Goal: Transaction & Acquisition: Book appointment/travel/reservation

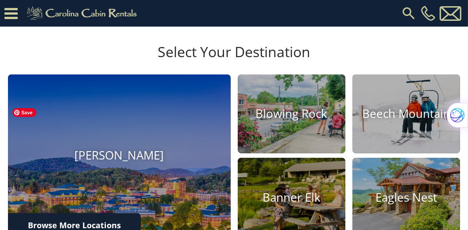
scroll to position [253, 0]
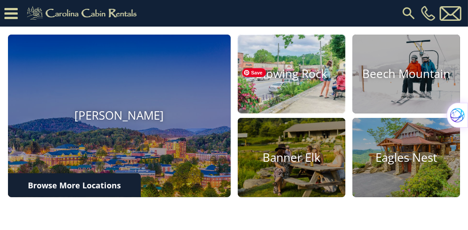
click at [300, 113] on img at bounding box center [291, 74] width 119 height 87
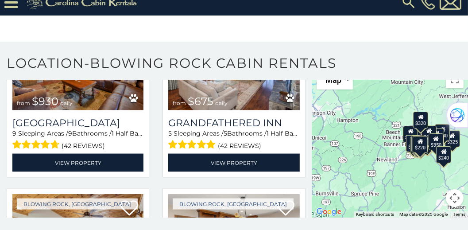
scroll to position [1392, 0]
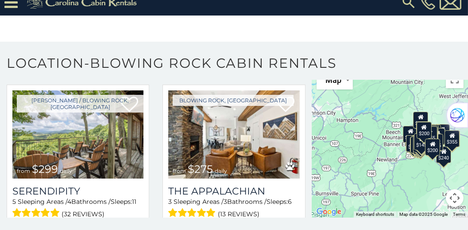
scroll to position [213, 0]
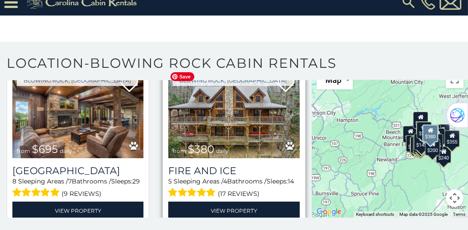
click at [249, 117] on img at bounding box center [233, 114] width 131 height 88
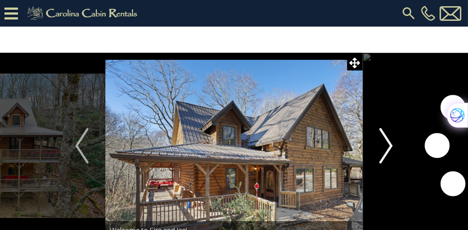
click at [385, 144] on img "Next" at bounding box center [386, 145] width 13 height 35
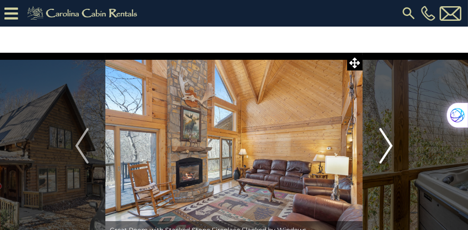
click at [385, 144] on img "Next" at bounding box center [386, 145] width 13 height 35
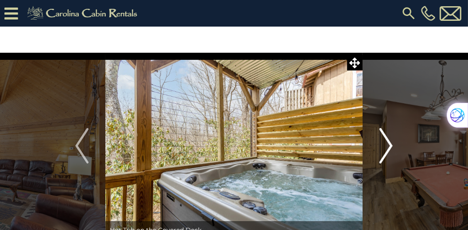
click at [385, 144] on img "Next" at bounding box center [386, 145] width 13 height 35
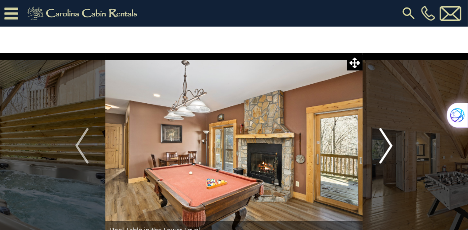
click at [392, 142] on img "Next" at bounding box center [386, 145] width 13 height 35
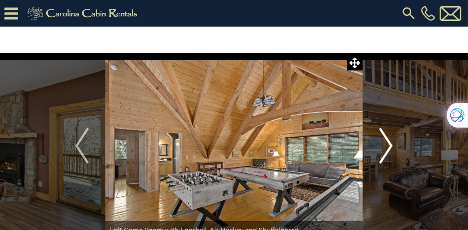
click at [392, 142] on img "Next" at bounding box center [386, 145] width 13 height 35
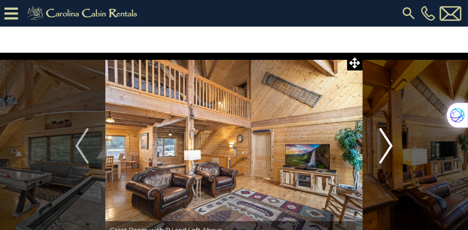
click at [392, 142] on img "Next" at bounding box center [386, 145] width 13 height 35
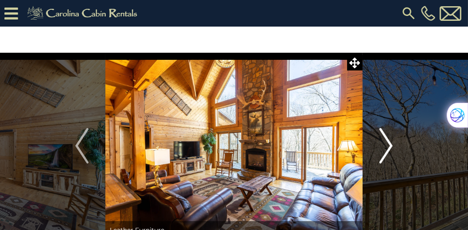
click at [392, 142] on img "Next" at bounding box center [386, 145] width 13 height 35
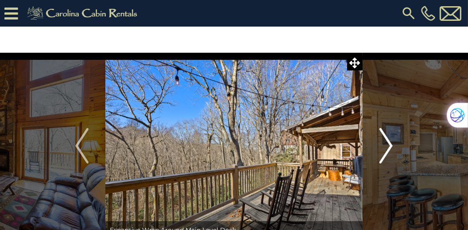
click at [392, 142] on img "Next" at bounding box center [386, 145] width 13 height 35
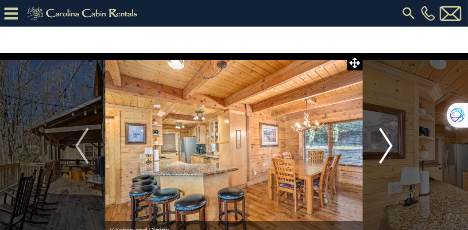
click at [392, 142] on img "Next" at bounding box center [386, 145] width 13 height 35
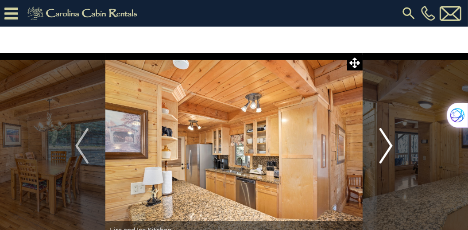
click at [392, 142] on img "Next" at bounding box center [386, 145] width 13 height 35
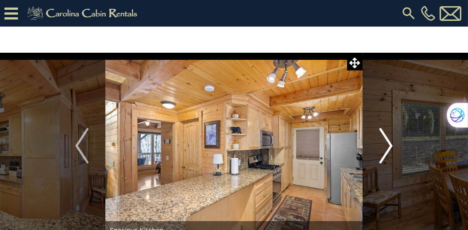
click at [392, 142] on img "Next" at bounding box center [386, 145] width 13 height 35
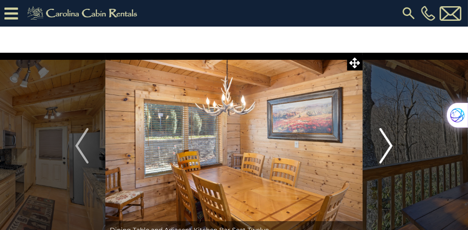
click at [392, 142] on img "Next" at bounding box center [386, 145] width 13 height 35
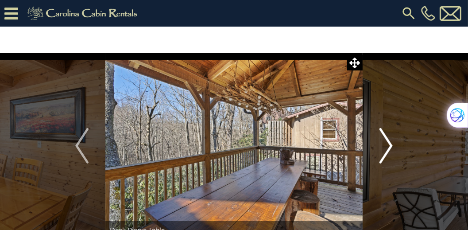
click at [392, 142] on img "Next" at bounding box center [386, 145] width 13 height 35
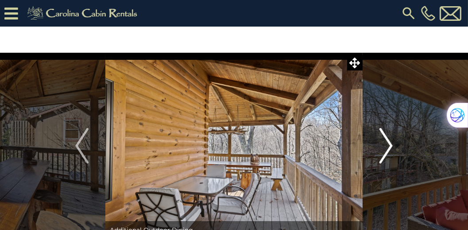
click at [392, 142] on img "Next" at bounding box center [386, 145] width 13 height 35
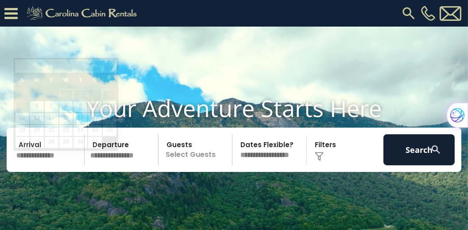
click at [56, 165] on input "text" at bounding box center [48, 149] width 71 height 31
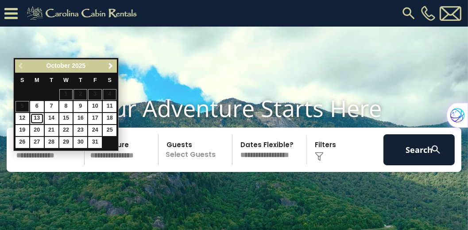
click at [35, 114] on link "13" at bounding box center [37, 118] width 14 height 11
type input "********"
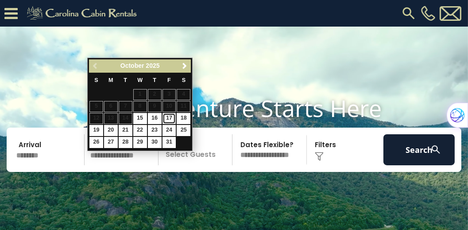
click at [168, 118] on link "17" at bounding box center [170, 118] width 14 height 11
type input "********"
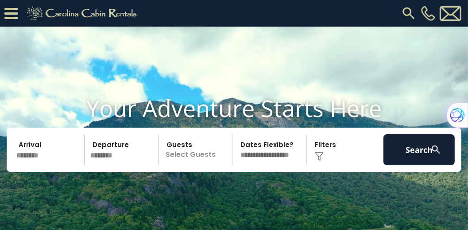
click at [191, 164] on p "Select Guests" at bounding box center [196, 149] width 71 height 31
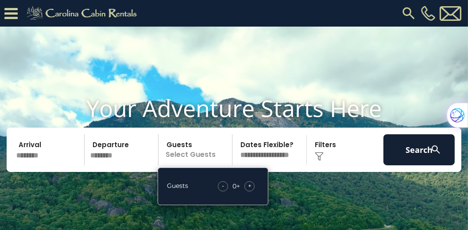
click at [250, 190] on span "+" at bounding box center [250, 185] width 4 height 9
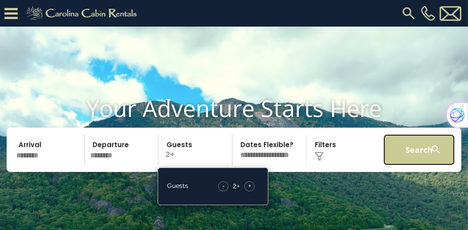
click at [400, 165] on button "Search" at bounding box center [419, 149] width 71 height 31
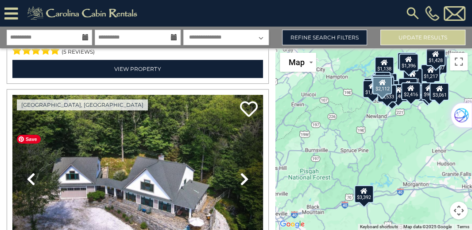
scroll to position [1974, 0]
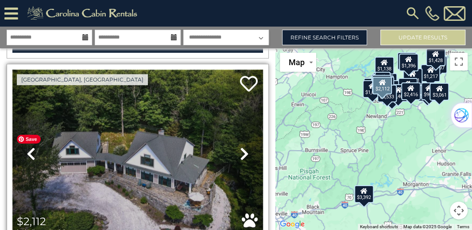
click at [143, 154] on img at bounding box center [137, 154] width 251 height 168
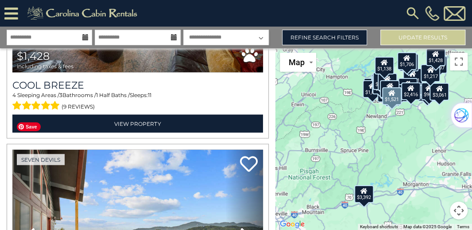
scroll to position [4202, 0]
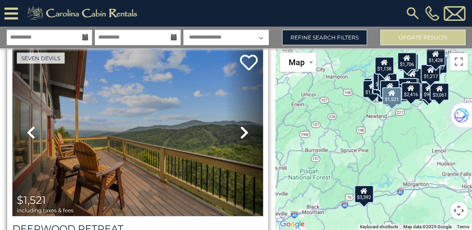
click at [241, 125] on icon at bounding box center [244, 132] width 9 height 14
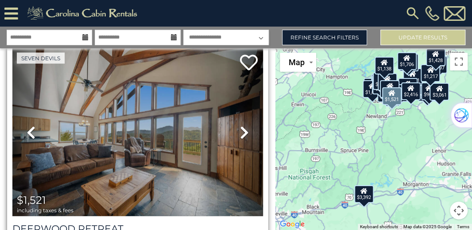
click at [240, 125] on icon at bounding box center [244, 132] width 9 height 14
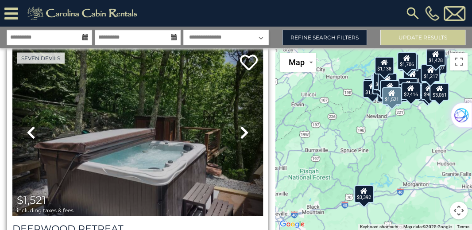
click at [240, 125] on icon at bounding box center [244, 132] width 9 height 14
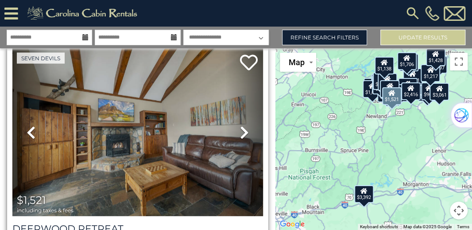
click at [240, 125] on icon at bounding box center [244, 132] width 9 height 14
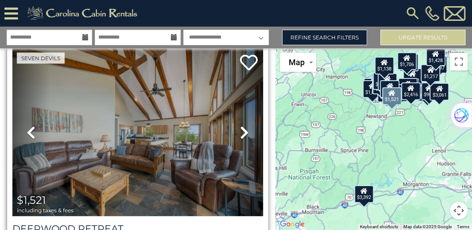
click at [240, 125] on icon at bounding box center [244, 132] width 9 height 14
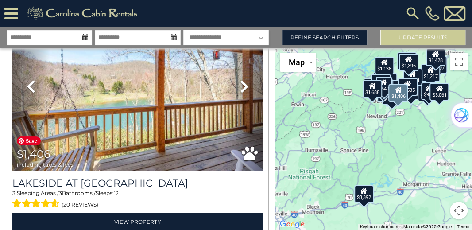
scroll to position [7192, 0]
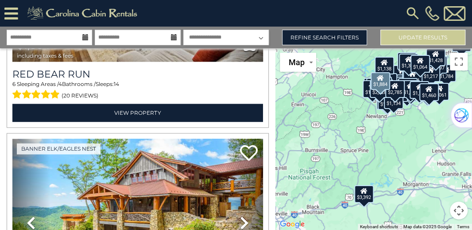
scroll to position [10508, 0]
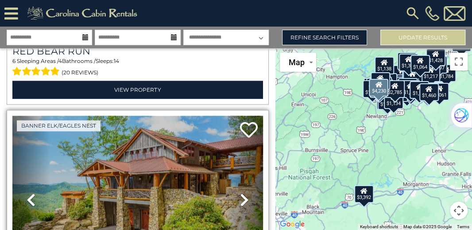
click at [240, 193] on icon at bounding box center [244, 200] width 9 height 14
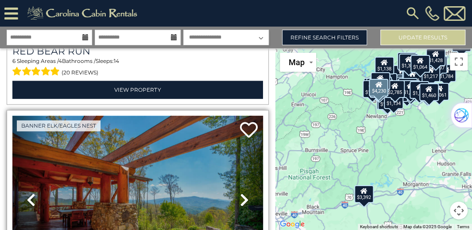
click at [240, 193] on icon at bounding box center [244, 200] width 9 height 14
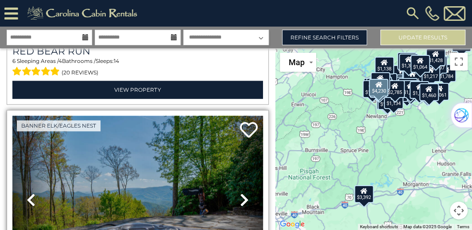
click at [243, 193] on icon at bounding box center [244, 200] width 9 height 14
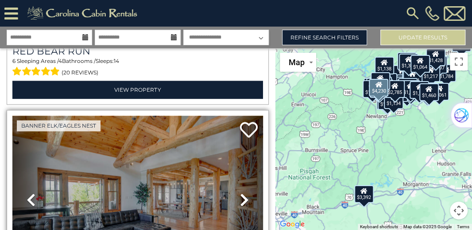
click at [243, 193] on icon at bounding box center [244, 200] width 9 height 14
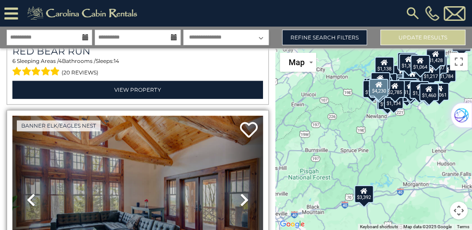
click at [243, 193] on icon at bounding box center [244, 200] width 9 height 14
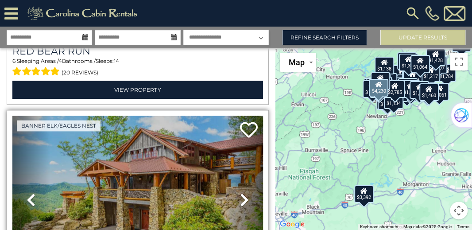
click at [243, 193] on icon at bounding box center [244, 200] width 9 height 14
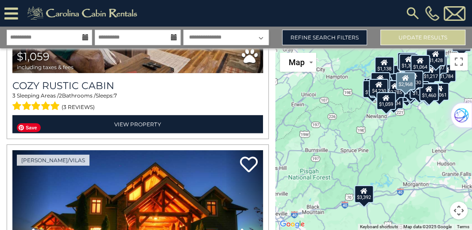
scroll to position [11242, 0]
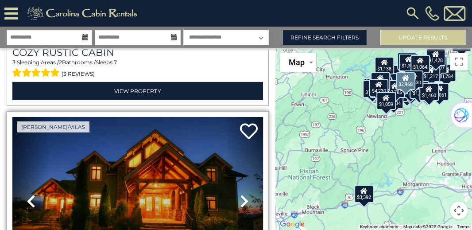
click at [244, 194] on icon at bounding box center [244, 201] width 9 height 14
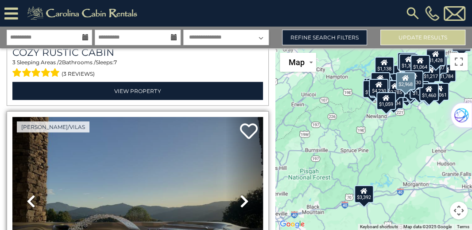
click at [242, 194] on icon at bounding box center [244, 201] width 9 height 14
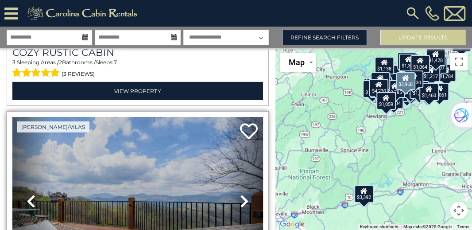
click at [242, 194] on icon at bounding box center [244, 201] width 9 height 14
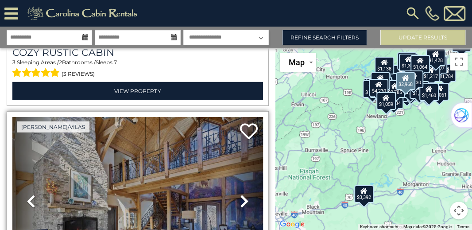
click at [242, 194] on icon at bounding box center [244, 201] width 9 height 14
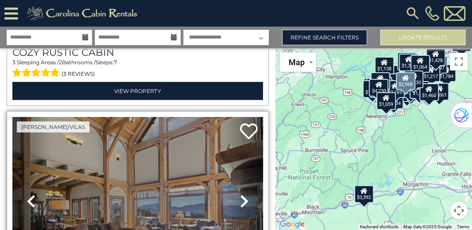
click at [242, 194] on icon at bounding box center [244, 201] width 9 height 14
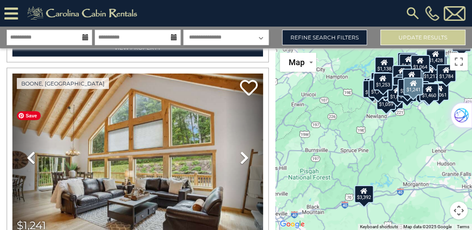
scroll to position [14488, 0]
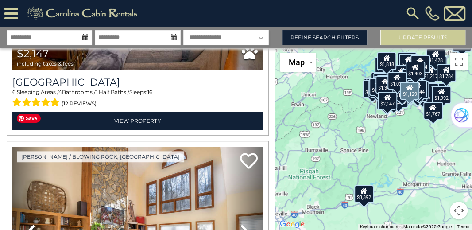
scroll to position [21784, 0]
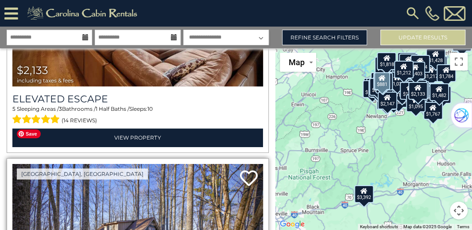
scroll to position [23225, 0]
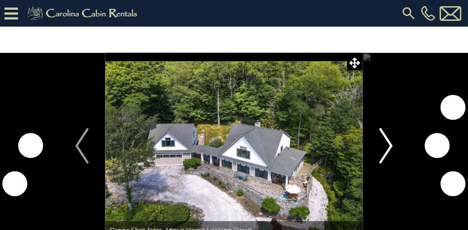
click at [389, 144] on img "Next" at bounding box center [386, 145] width 13 height 35
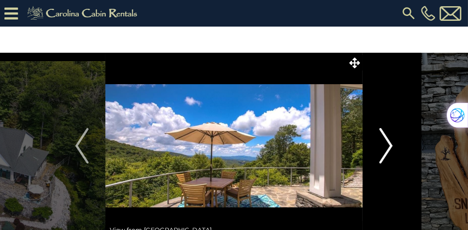
click at [389, 144] on img "Next" at bounding box center [386, 145] width 13 height 35
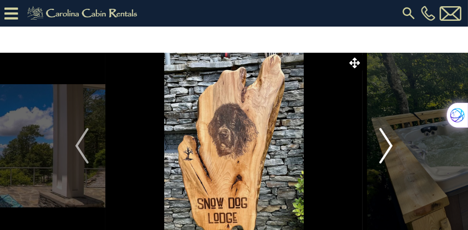
click at [389, 144] on img "Next" at bounding box center [386, 145] width 13 height 35
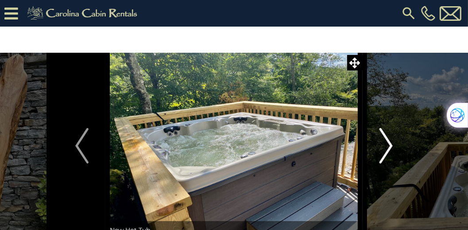
click at [389, 144] on img "Next" at bounding box center [386, 145] width 13 height 35
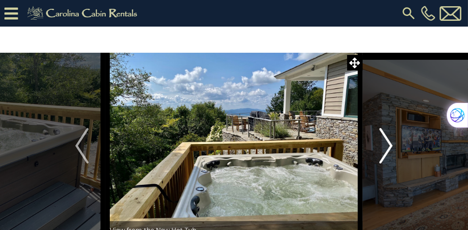
click at [389, 144] on img "Next" at bounding box center [386, 145] width 13 height 35
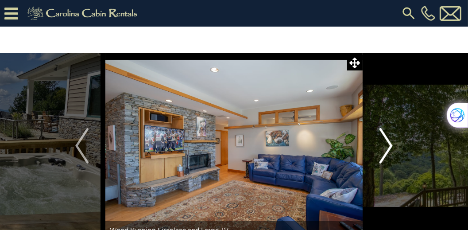
click at [389, 144] on img "Next" at bounding box center [386, 145] width 13 height 35
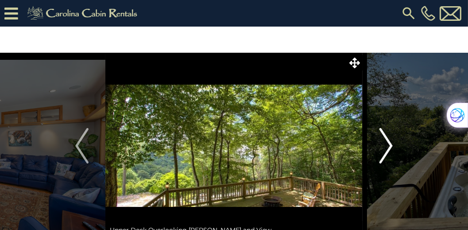
click at [389, 144] on img "Next" at bounding box center [386, 145] width 13 height 35
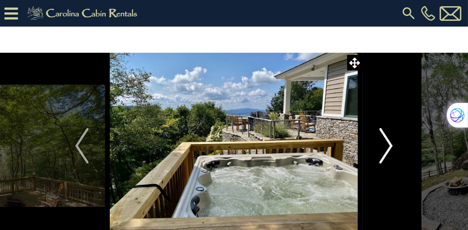
click at [389, 144] on img "Next" at bounding box center [386, 145] width 13 height 35
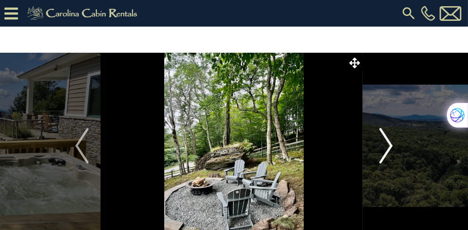
click at [389, 144] on img "Next" at bounding box center [386, 145] width 13 height 35
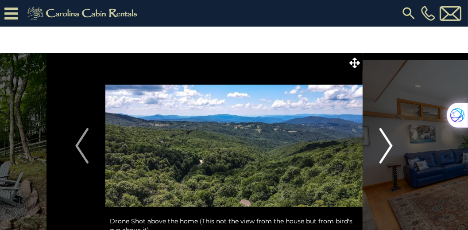
click at [389, 144] on img "Next" at bounding box center [386, 145] width 13 height 35
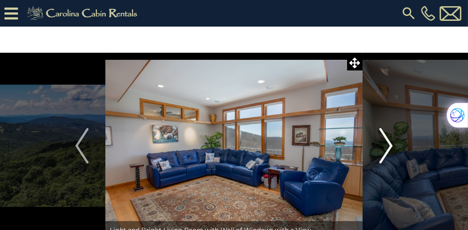
click at [389, 144] on img "Next" at bounding box center [386, 145] width 13 height 35
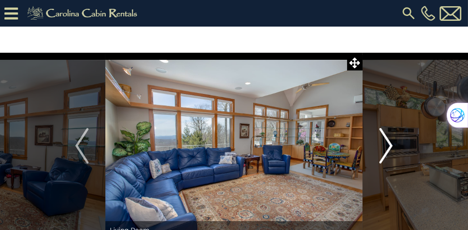
click at [389, 144] on img "Next" at bounding box center [386, 145] width 13 height 35
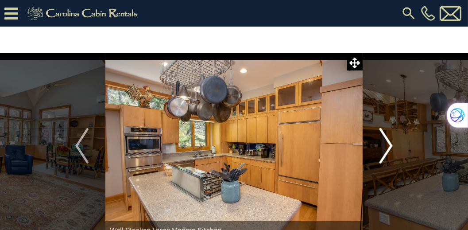
click at [389, 144] on img "Next" at bounding box center [386, 145] width 13 height 35
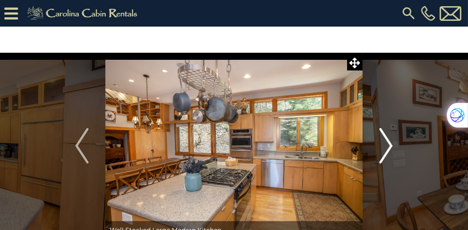
click at [389, 144] on img "Next" at bounding box center [386, 145] width 13 height 35
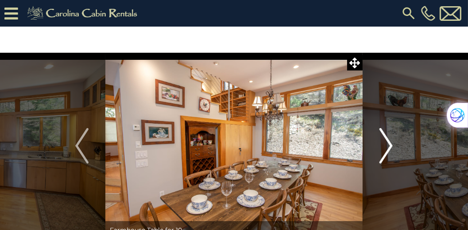
click at [389, 144] on img "Next" at bounding box center [386, 145] width 13 height 35
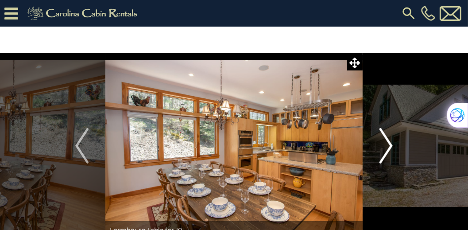
click at [389, 144] on img "Next" at bounding box center [386, 145] width 13 height 35
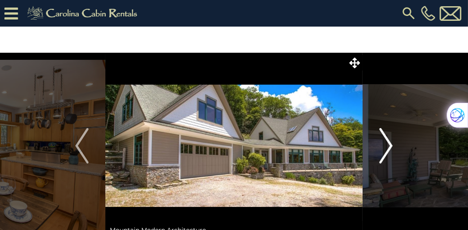
click at [389, 144] on img "Next" at bounding box center [386, 145] width 13 height 35
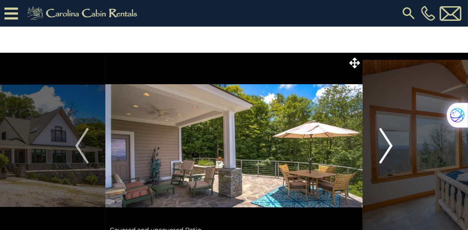
click at [389, 144] on img "Next" at bounding box center [386, 145] width 13 height 35
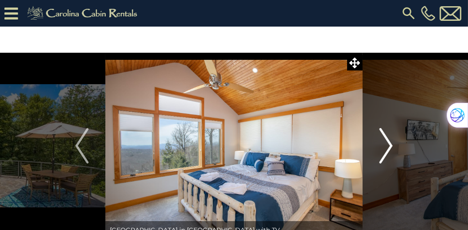
click at [389, 144] on img "Next" at bounding box center [386, 145] width 13 height 35
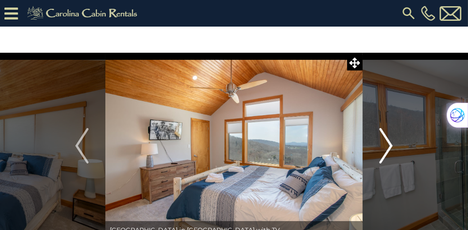
click at [389, 144] on img "Next" at bounding box center [386, 145] width 13 height 35
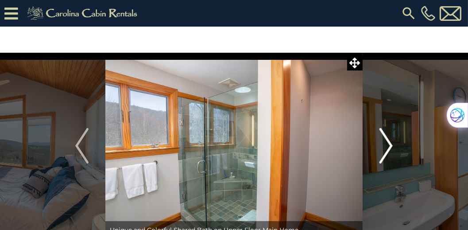
click at [389, 144] on img "Next" at bounding box center [386, 145] width 13 height 35
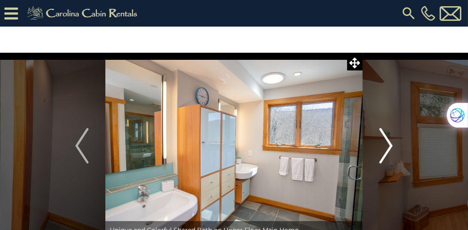
click at [389, 144] on img "Next" at bounding box center [386, 145] width 13 height 35
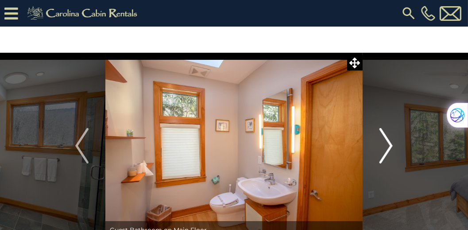
click at [389, 144] on img "Next" at bounding box center [386, 145] width 13 height 35
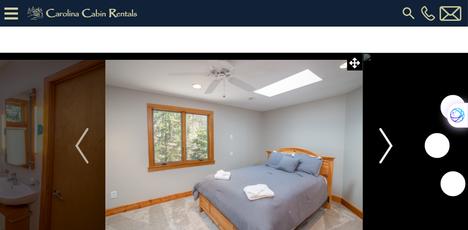
click at [389, 144] on img "Next" at bounding box center [386, 145] width 13 height 35
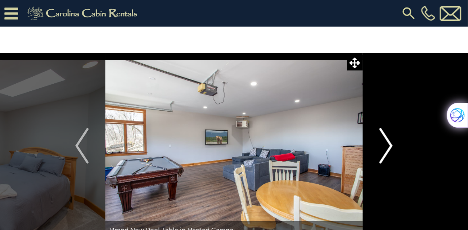
click at [389, 144] on img "Next" at bounding box center [386, 145] width 13 height 35
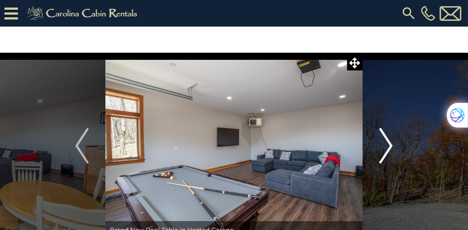
click at [389, 144] on img "Next" at bounding box center [386, 145] width 13 height 35
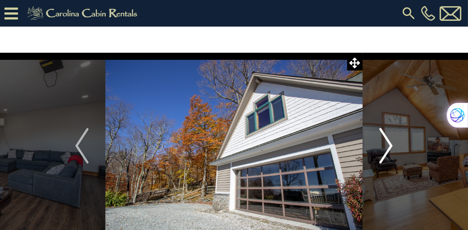
click at [389, 144] on img "Next" at bounding box center [386, 145] width 13 height 35
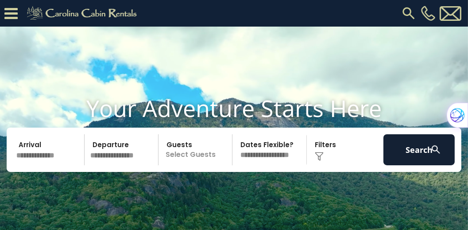
click at [31, 165] on input "text" at bounding box center [48, 149] width 71 height 31
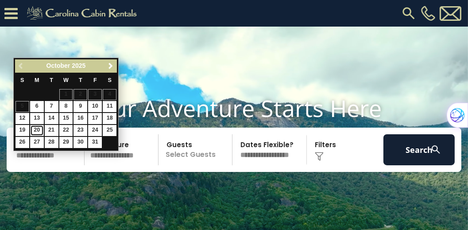
click at [35, 128] on link "20" at bounding box center [37, 130] width 14 height 11
type input "********"
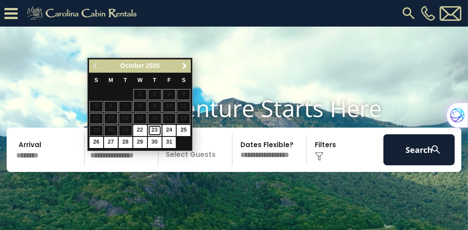
click at [155, 130] on link "23" at bounding box center [155, 130] width 14 height 11
type input "********"
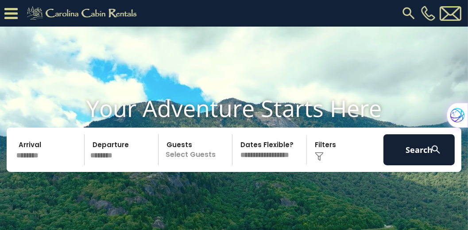
click at [205, 163] on p "Select Guests" at bounding box center [196, 149] width 71 height 31
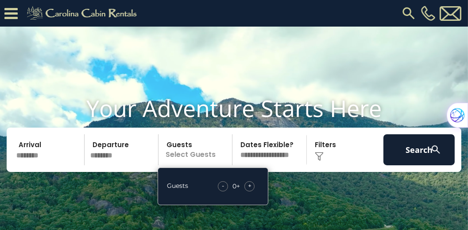
click at [248, 190] on span "+" at bounding box center [250, 185] width 4 height 9
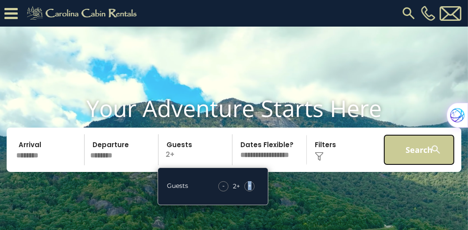
click at [420, 165] on button "Search" at bounding box center [419, 149] width 71 height 31
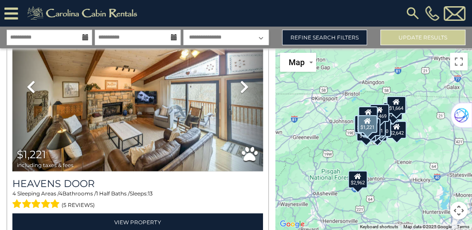
scroll to position [7192, 0]
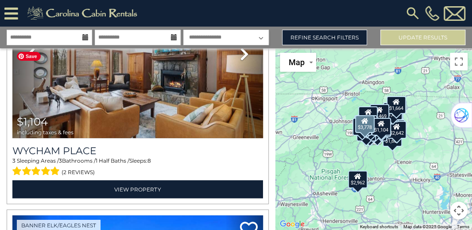
scroll to position [7799, 0]
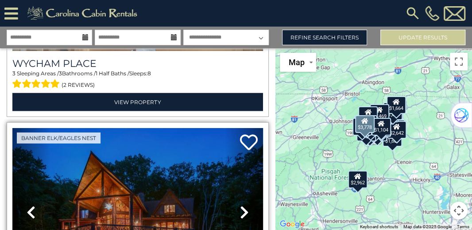
click at [245, 205] on icon at bounding box center [244, 212] width 9 height 14
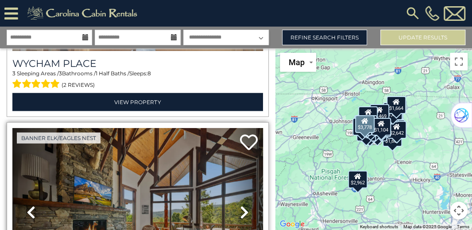
click at [241, 205] on icon at bounding box center [244, 212] width 9 height 14
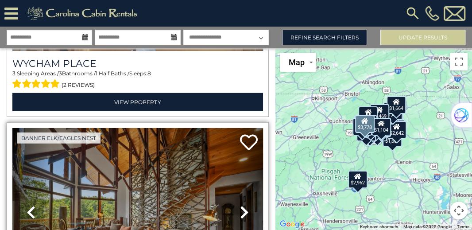
click at [241, 205] on icon at bounding box center [244, 212] width 9 height 14
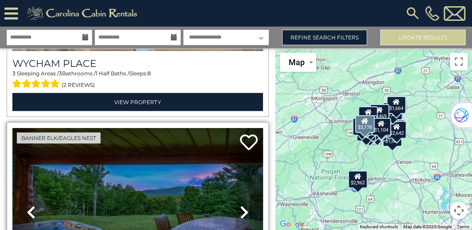
click at [241, 205] on icon at bounding box center [244, 212] width 9 height 14
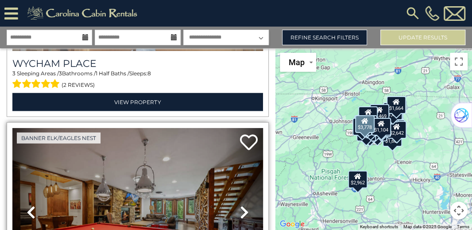
click at [241, 205] on icon at bounding box center [244, 212] width 9 height 14
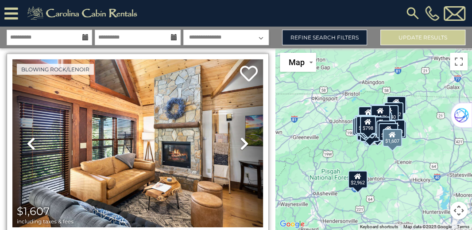
scroll to position [14488, 0]
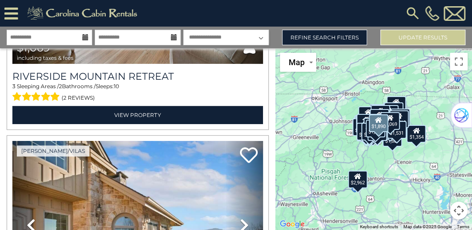
scroll to position [21784, 0]
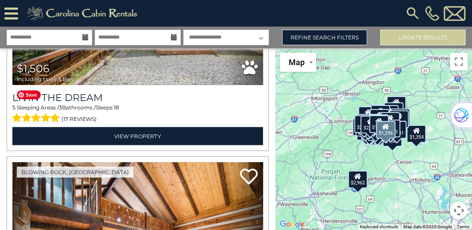
scroll to position [24340, 0]
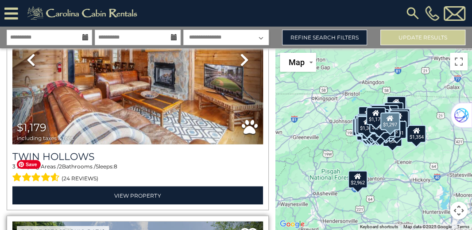
scroll to position [28795, 0]
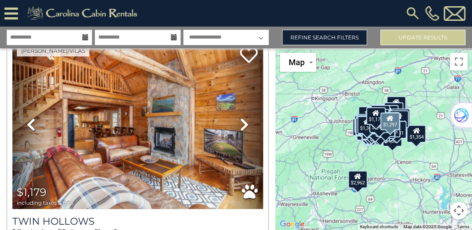
scroll to position [28719, 0]
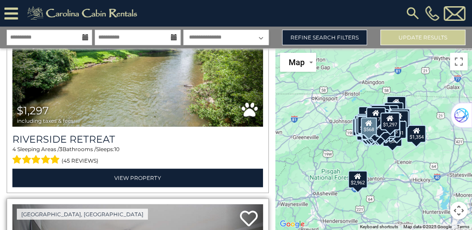
scroll to position [29080, 0]
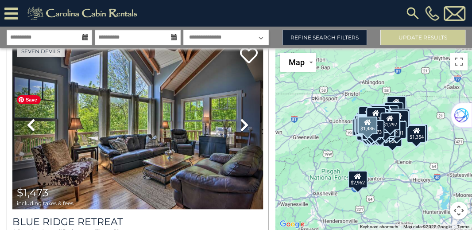
scroll to position [29966, 0]
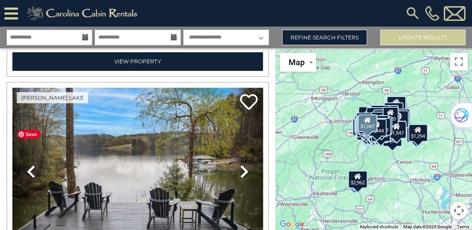
scroll to position [36370, 0]
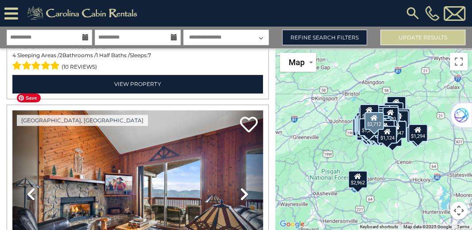
scroll to position [38218, 0]
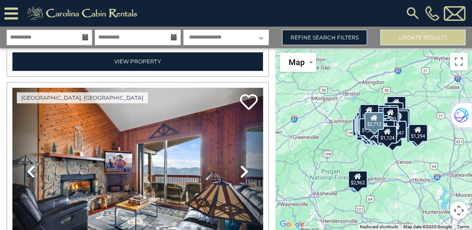
scroll to position [38243, 0]
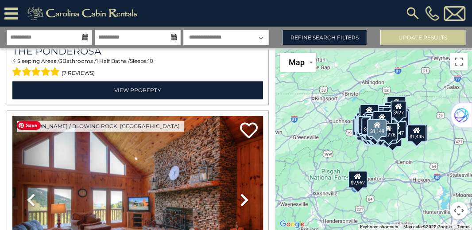
scroll to position [43672, 0]
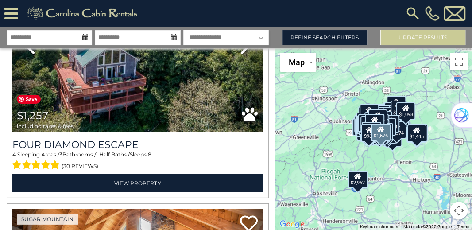
scroll to position [50968, 0]
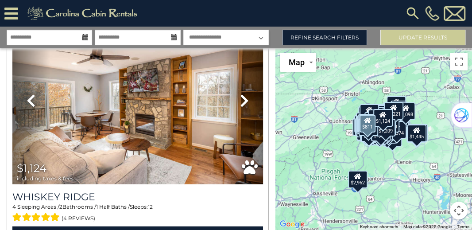
scroll to position [52653, 0]
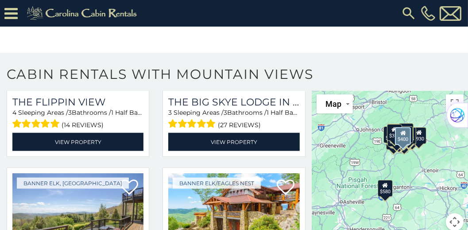
scroll to position [1215, 0]
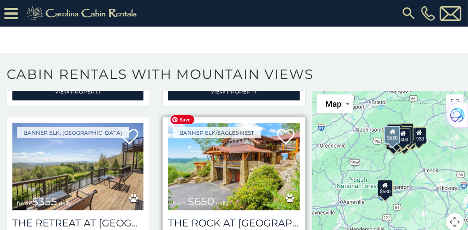
click at [256, 159] on img at bounding box center [233, 167] width 131 height 88
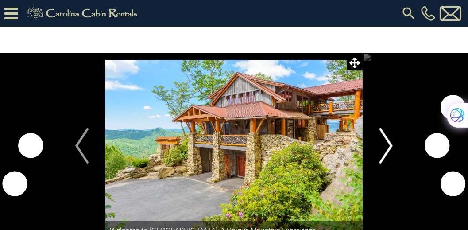
click at [390, 146] on img "Next" at bounding box center [386, 145] width 13 height 35
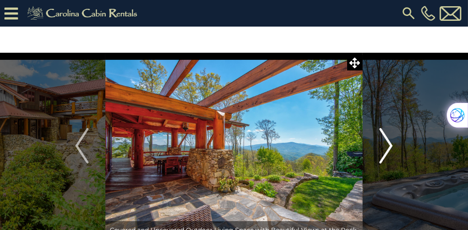
click at [388, 146] on img "Next" at bounding box center [386, 145] width 13 height 35
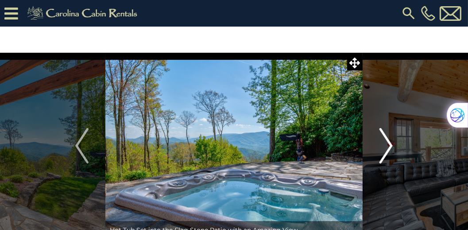
click at [388, 146] on img "Next" at bounding box center [386, 145] width 13 height 35
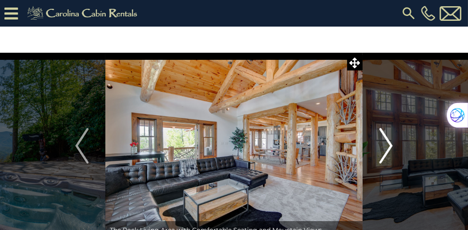
click at [388, 146] on img "Next" at bounding box center [386, 145] width 13 height 35
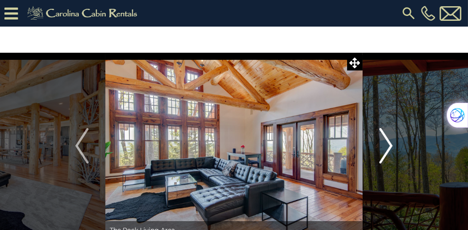
click at [388, 146] on img "Next" at bounding box center [386, 145] width 13 height 35
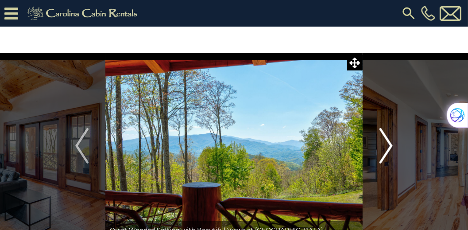
click at [388, 146] on img "Next" at bounding box center [386, 145] width 13 height 35
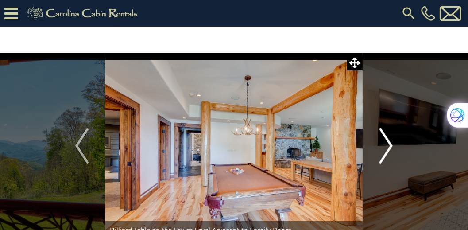
click at [388, 146] on img "Next" at bounding box center [386, 145] width 13 height 35
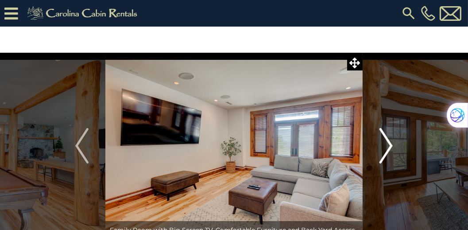
click at [388, 146] on img "Next" at bounding box center [386, 145] width 13 height 35
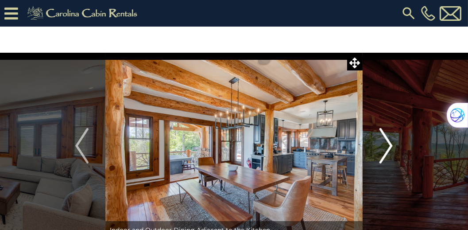
click at [388, 146] on img "Next" at bounding box center [386, 145] width 13 height 35
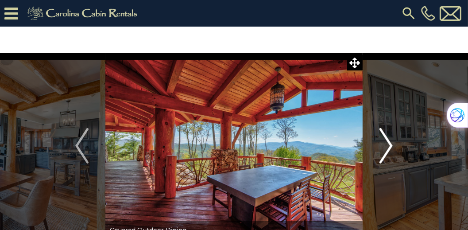
click at [388, 146] on img "Next" at bounding box center [386, 145] width 13 height 35
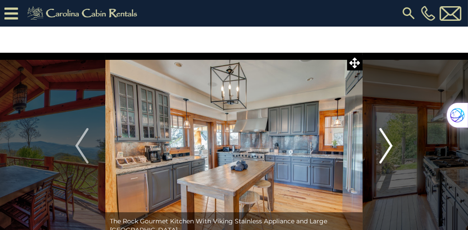
click at [388, 146] on img "Next" at bounding box center [386, 145] width 13 height 35
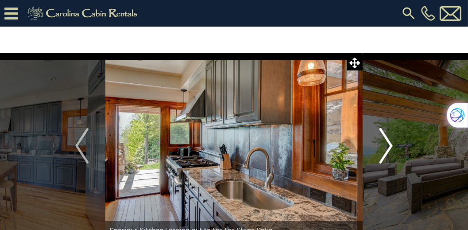
click at [388, 146] on img "Next" at bounding box center [386, 145] width 13 height 35
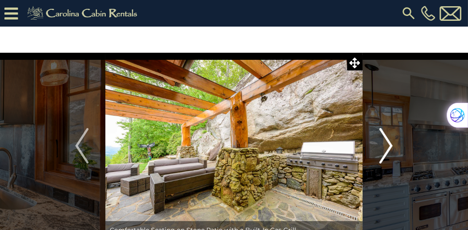
click at [388, 146] on img "Next" at bounding box center [386, 145] width 13 height 35
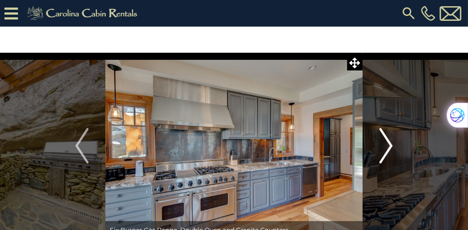
click at [388, 146] on img "Next" at bounding box center [386, 145] width 13 height 35
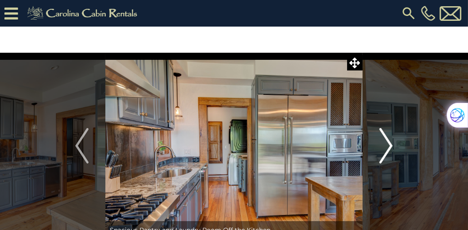
click at [388, 146] on img "Next" at bounding box center [386, 145] width 13 height 35
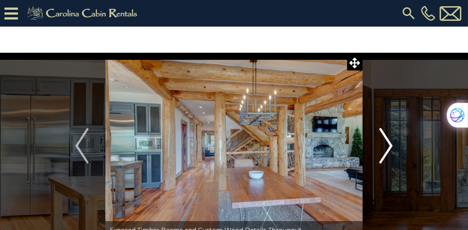
click at [388, 146] on img "Next" at bounding box center [386, 145] width 13 height 35
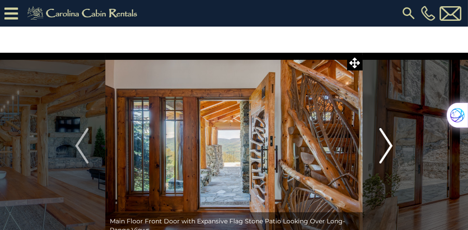
click at [388, 146] on img "Next" at bounding box center [386, 145] width 13 height 35
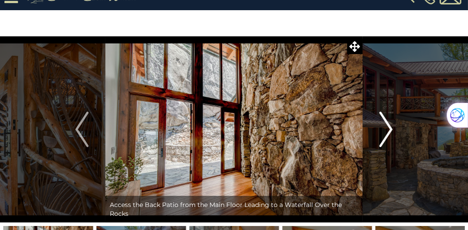
scroll to position [25, 0]
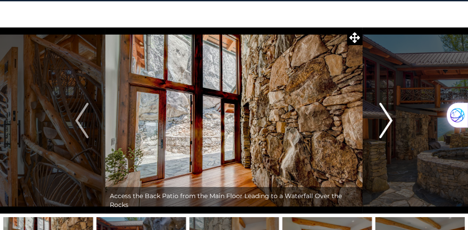
click at [389, 121] on img "Next" at bounding box center [386, 120] width 13 height 35
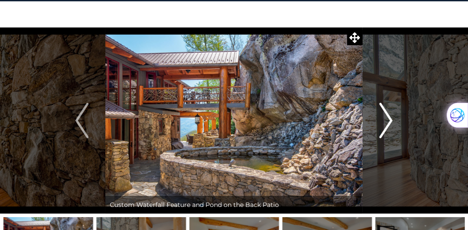
click at [389, 121] on img "Next" at bounding box center [386, 120] width 13 height 35
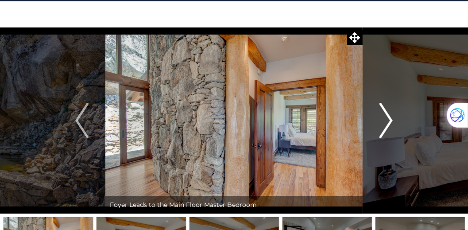
click at [389, 121] on img "Next" at bounding box center [386, 120] width 13 height 35
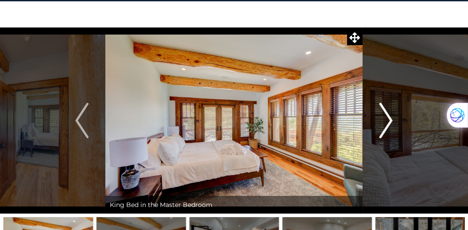
click at [389, 121] on img "Next" at bounding box center [386, 120] width 13 height 35
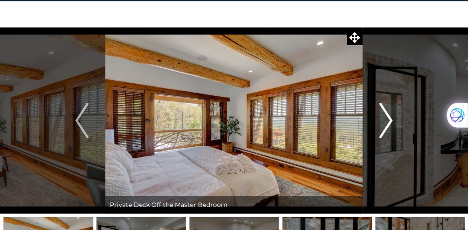
click at [389, 121] on img "Next" at bounding box center [386, 120] width 13 height 35
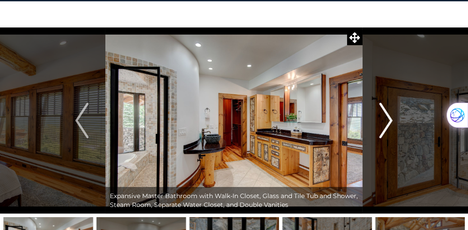
click at [389, 121] on img "Next" at bounding box center [386, 120] width 13 height 35
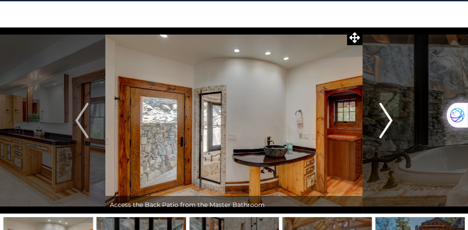
click at [389, 121] on img "Next" at bounding box center [386, 120] width 13 height 35
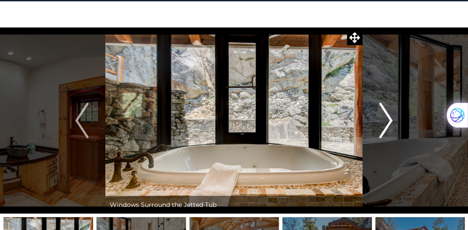
click at [389, 121] on img "Next" at bounding box center [386, 120] width 13 height 35
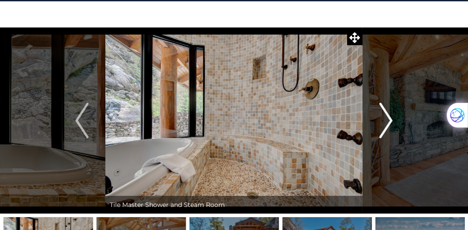
click at [389, 121] on img "Next" at bounding box center [386, 120] width 13 height 35
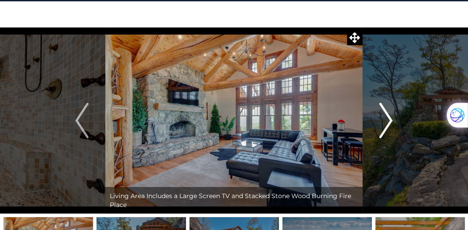
click at [389, 121] on img "Next" at bounding box center [386, 120] width 13 height 35
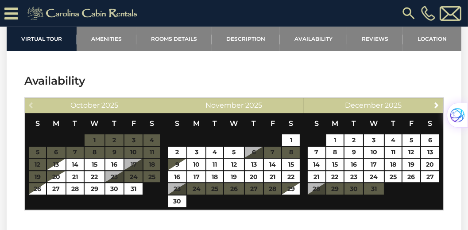
scroll to position [2481, 0]
